Goal: Check status: Check status

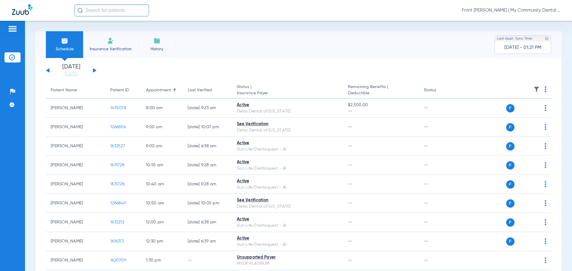
click at [93, 69] on button at bounding box center [95, 70] width 4 height 4
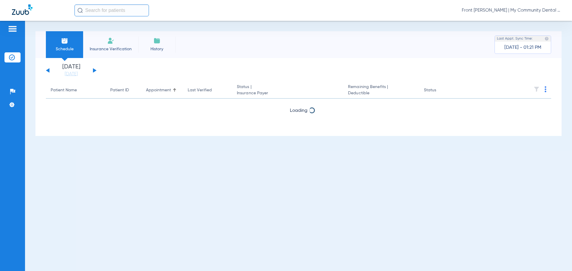
click at [93, 69] on button at bounding box center [95, 70] width 4 height 4
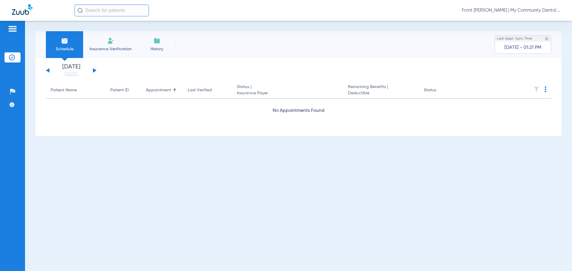
click at [93, 69] on button at bounding box center [95, 70] width 4 height 4
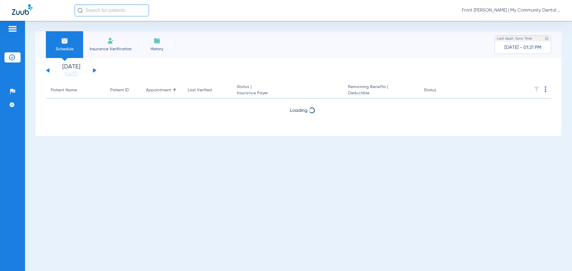
click at [93, 69] on button at bounding box center [95, 70] width 4 height 4
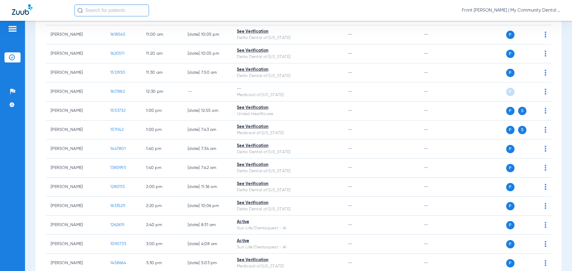
scroll to position [387, 0]
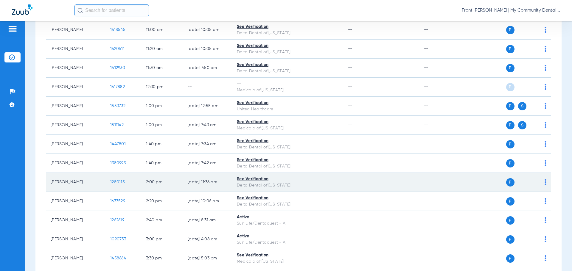
click at [121, 181] on span "1280115" at bounding box center [117, 182] width 15 height 4
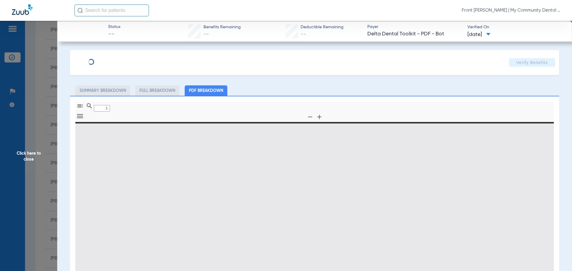
type input "0"
select select "page-width"
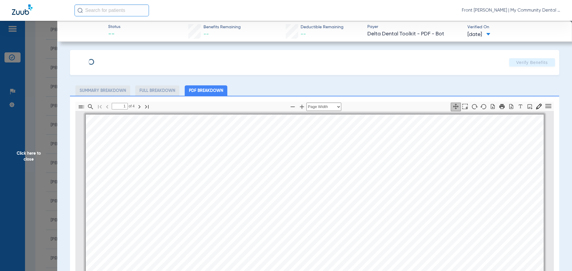
scroll to position [3, 0]
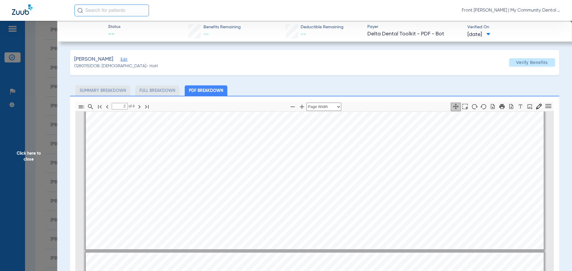
type input "1"
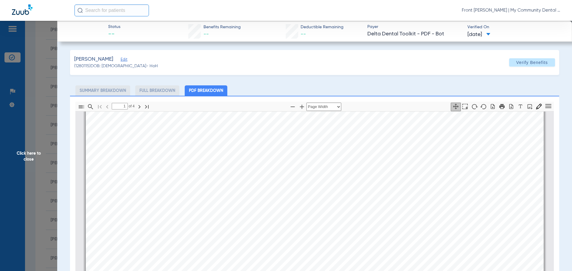
scroll to position [0, 0]
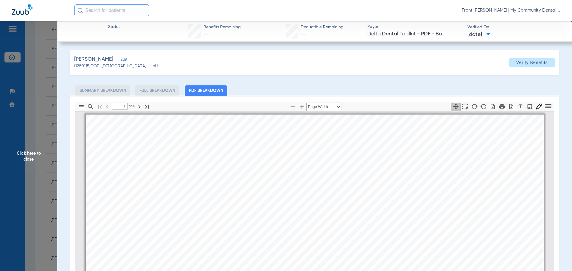
click at [110, 91] on li "Summary Breakdown" at bounding box center [102, 90] width 55 height 10
click at [526, 65] on span at bounding box center [532, 62] width 46 height 14
click at [38, 154] on span "Click here to close" at bounding box center [28, 156] width 57 height 271
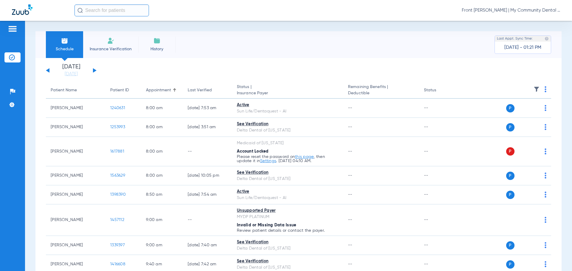
click at [110, 48] on span "Insurance Verification" at bounding box center [111, 49] width 46 height 6
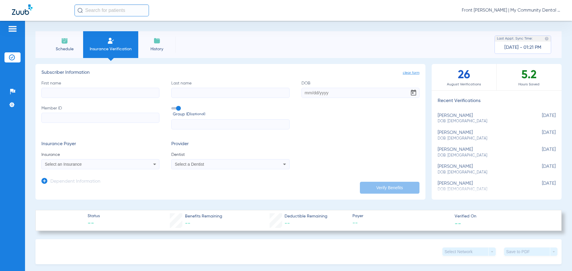
click at [74, 49] on span "Schedule" at bounding box center [64, 49] width 28 height 6
